Goal: Check status: Check status

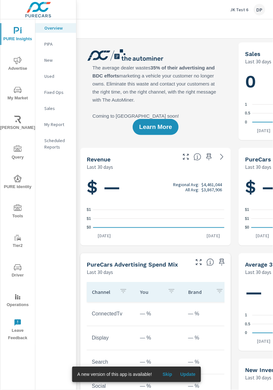
click at [49, 265] on div "Overview PIPA New Used Fixed Ops Sales My Report Scheduled Reports" at bounding box center [55, 204] width 41 height 370
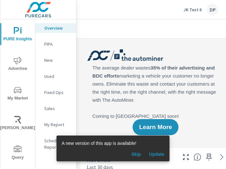
click at [158, 151] on span "Update" at bounding box center [156, 154] width 15 height 6
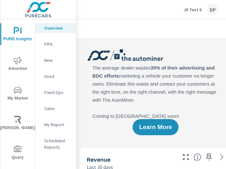
scroll to position [0, 0]
